Goal: Task Accomplishment & Management: Manage account settings

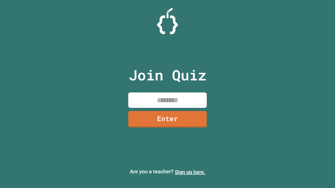
click at [190, 172] on link "Sign up here." at bounding box center [190, 172] width 31 height 6
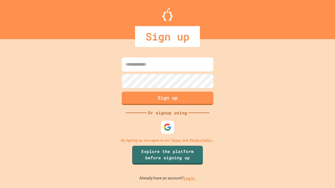
click at [190, 178] on link "Log in." at bounding box center [190, 178] width 12 height 5
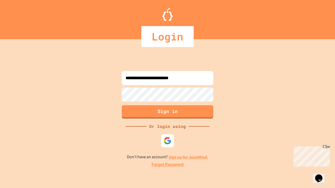
type input "**********"
